Goal: Find specific page/section: Find specific page/section

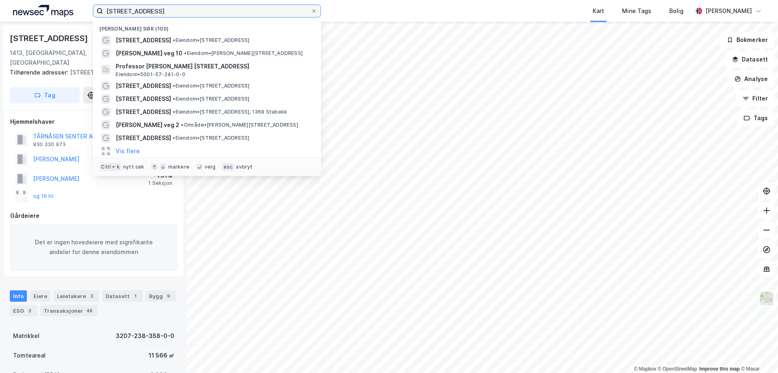
drag, startPoint x: 174, startPoint y: 11, endPoint x: 20, endPoint y: 9, distance: 153.6
click at [20, 9] on div "valhallaveien 78 Nylige søk (100) [STREET_ADDRESS] • Eiendom • [STREET_ADDRESS]…" at bounding box center [389, 11] width 778 height 22
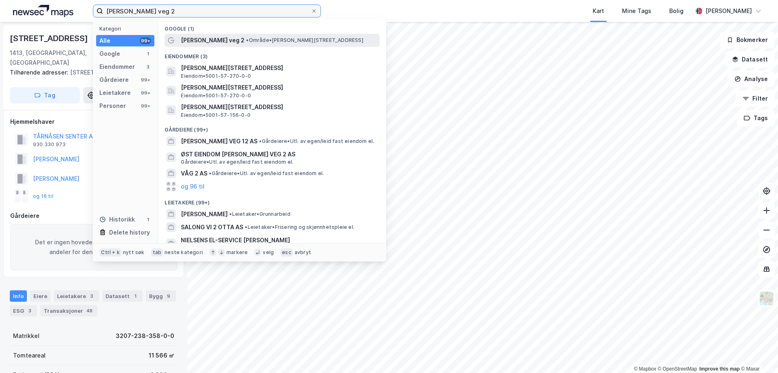
type input "[PERSON_NAME] veg 2"
click at [256, 37] on span "• Område • [PERSON_NAME][STREET_ADDRESS]" at bounding box center [304, 40] width 117 height 7
